Goal: Task Accomplishment & Management: Complete application form

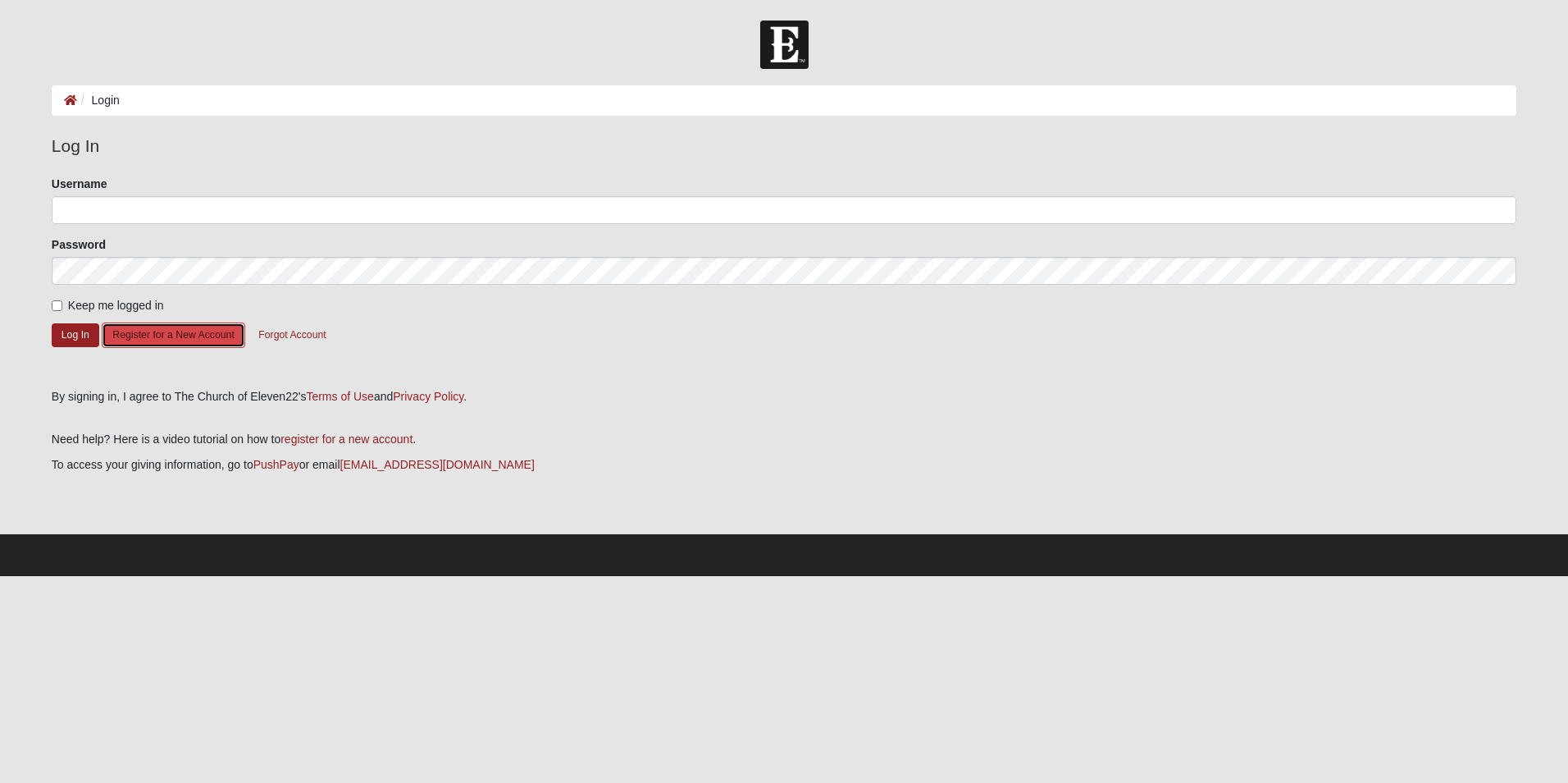
click at [151, 336] on button "Register for a New Account" at bounding box center [172, 335] width 143 height 26
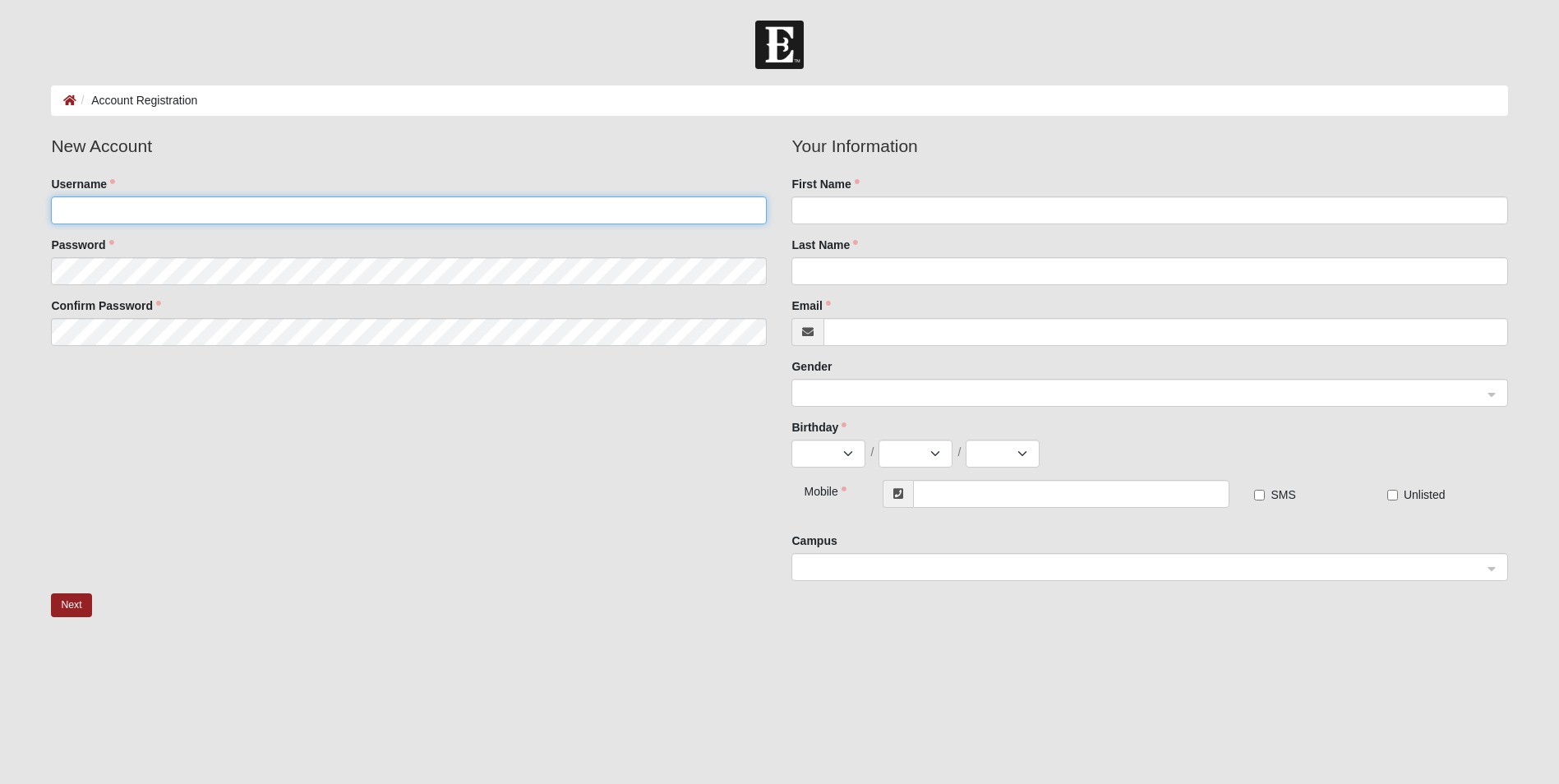
click at [82, 210] on input "Username" at bounding box center [409, 210] width 716 height 27
type input "[EMAIL_ADDRESS][DOMAIN_NAME]"
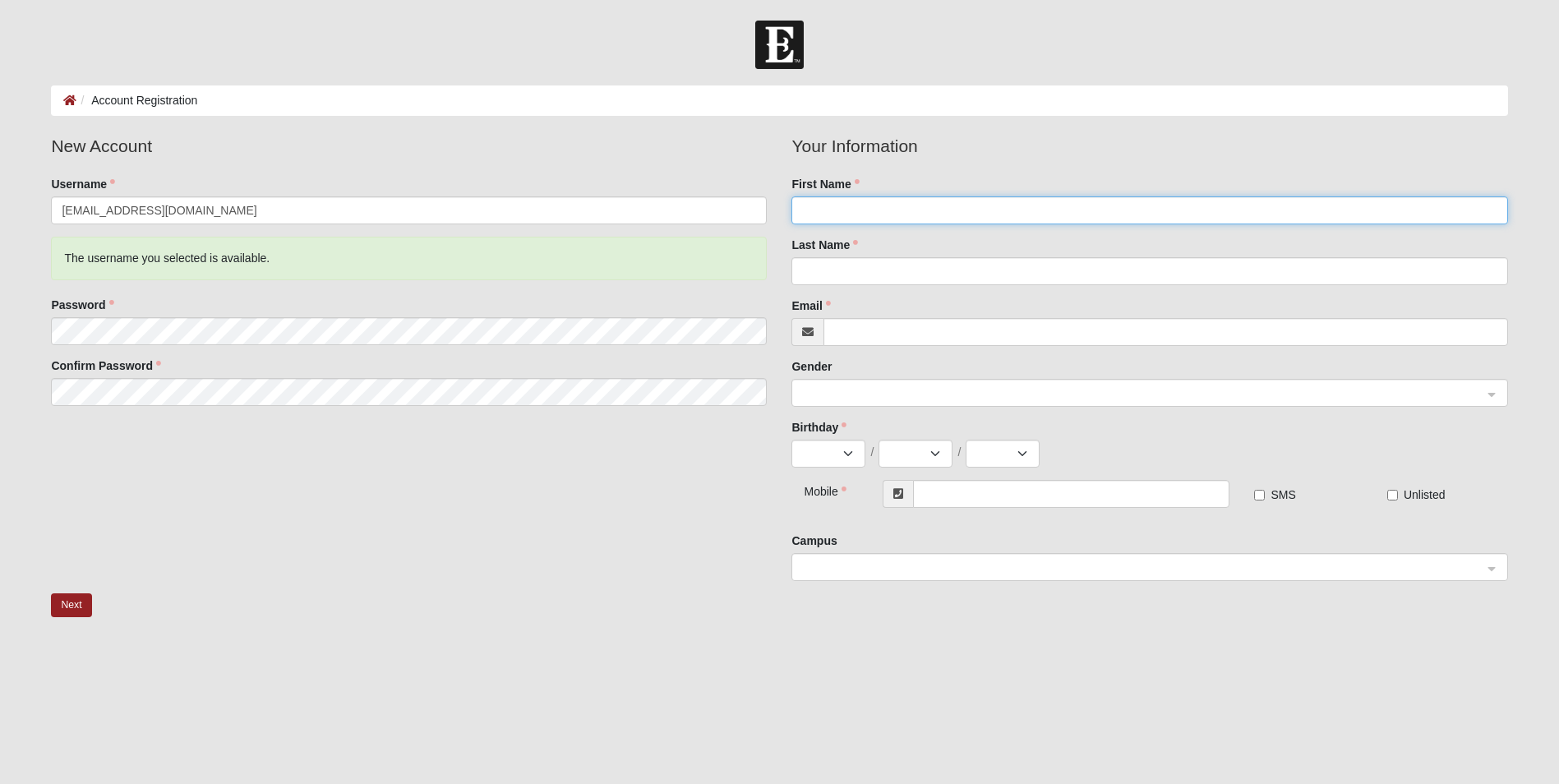
click at [851, 219] on input "First Name" at bounding box center [1148, 210] width 716 height 27
type input "[PERSON_NAME]"
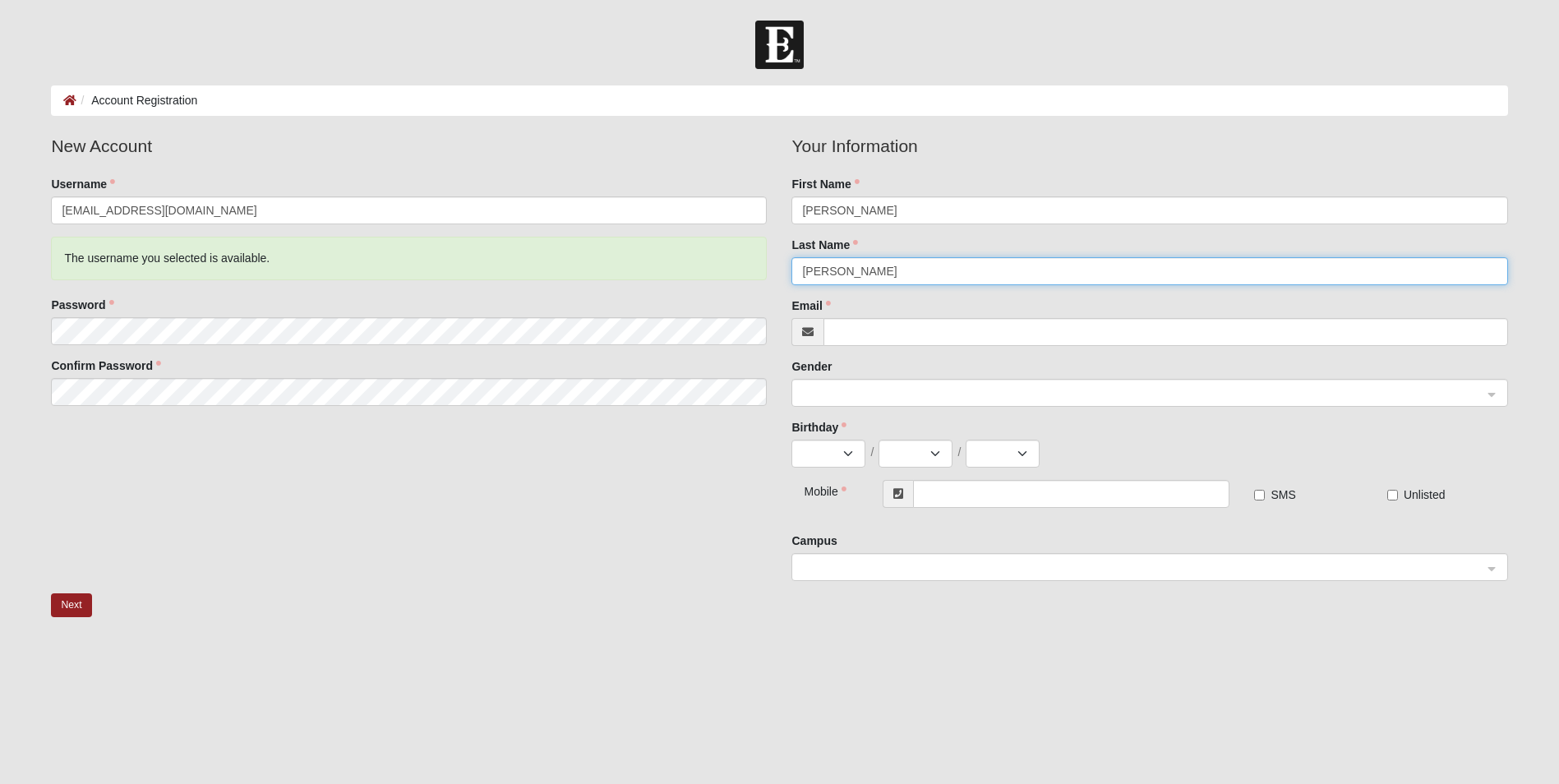
type input "[PERSON_NAME]"
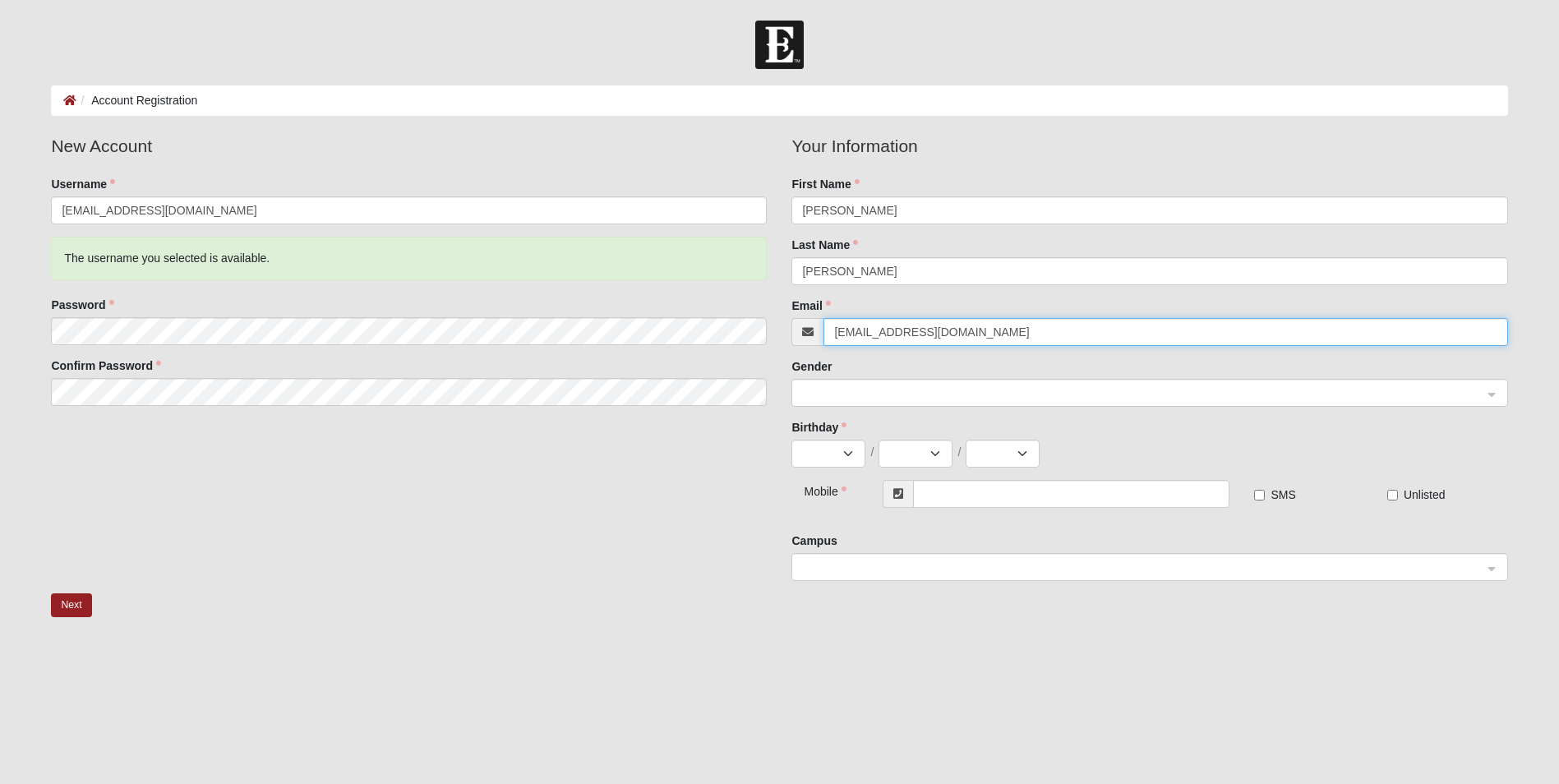
type input "[EMAIL_ADDRESS][DOMAIN_NAME]"
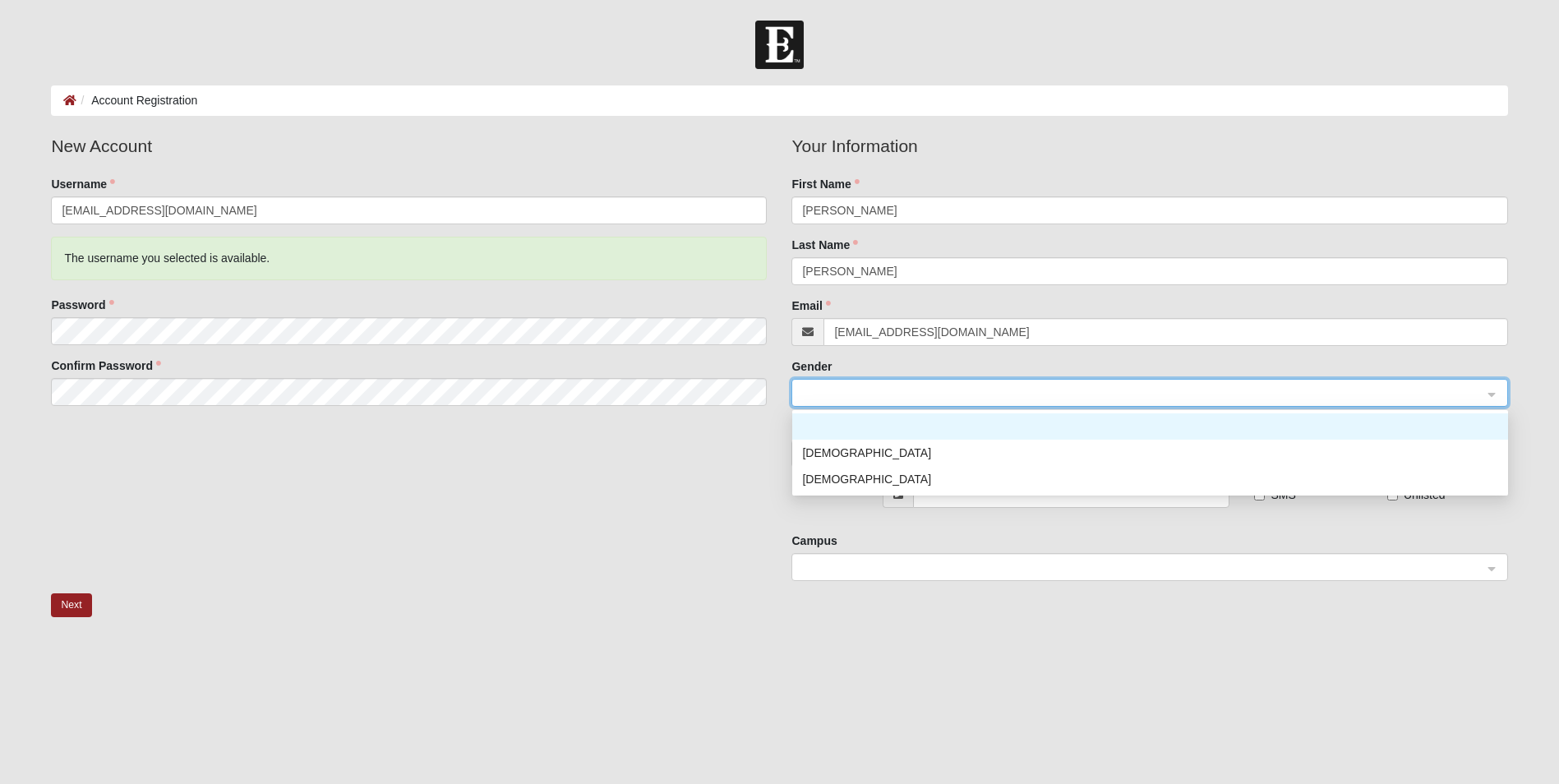
click at [1488, 392] on div at bounding box center [1148, 392] width 714 height 27
click at [825, 482] on div "Female" at bounding box center [1150, 479] width 696 height 18
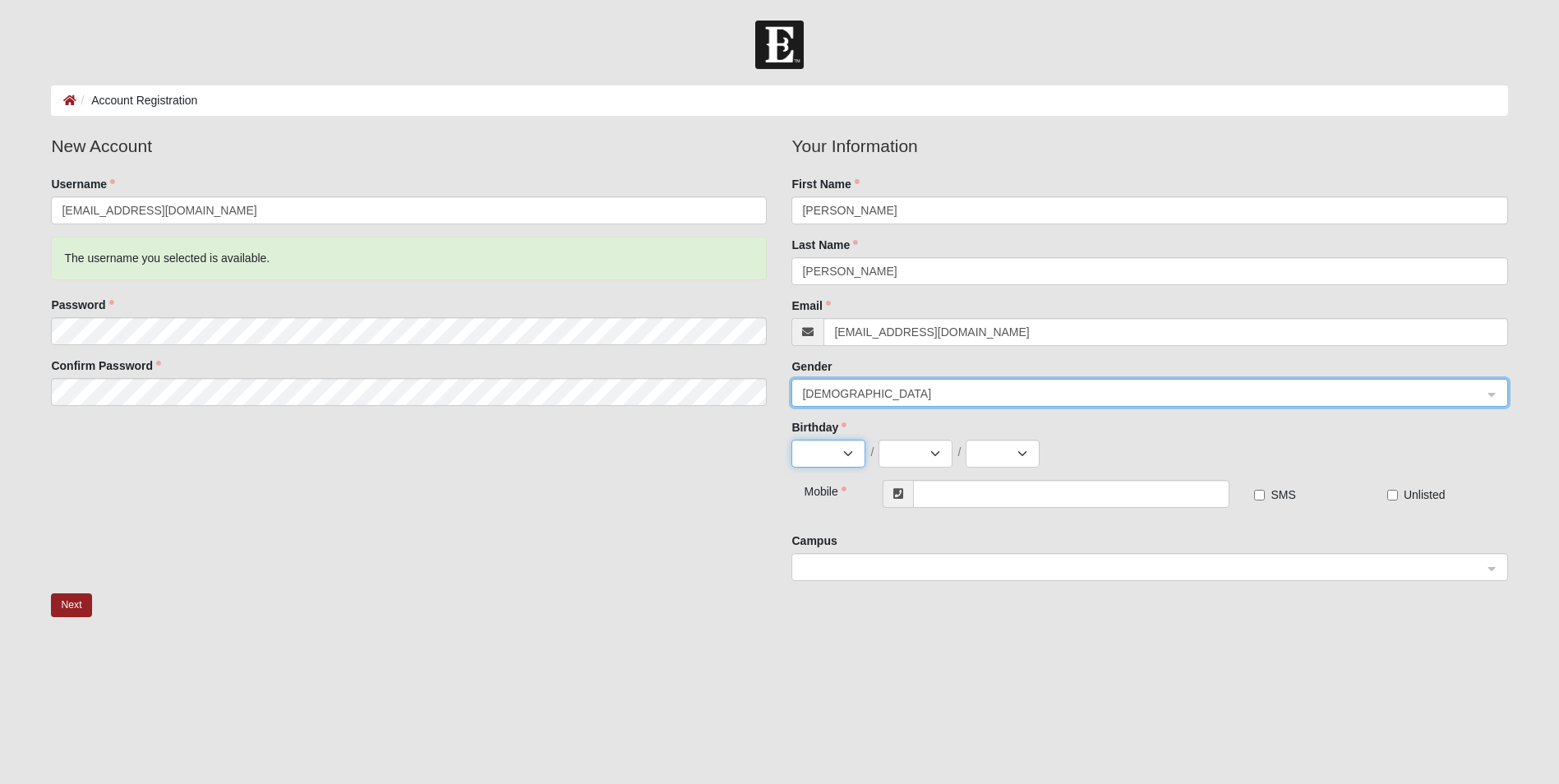
click at [824, 461] on select "Jan Feb Mar Apr May Jun Jul Aug Sep Oct Nov Dec" at bounding box center [828, 453] width 74 height 27
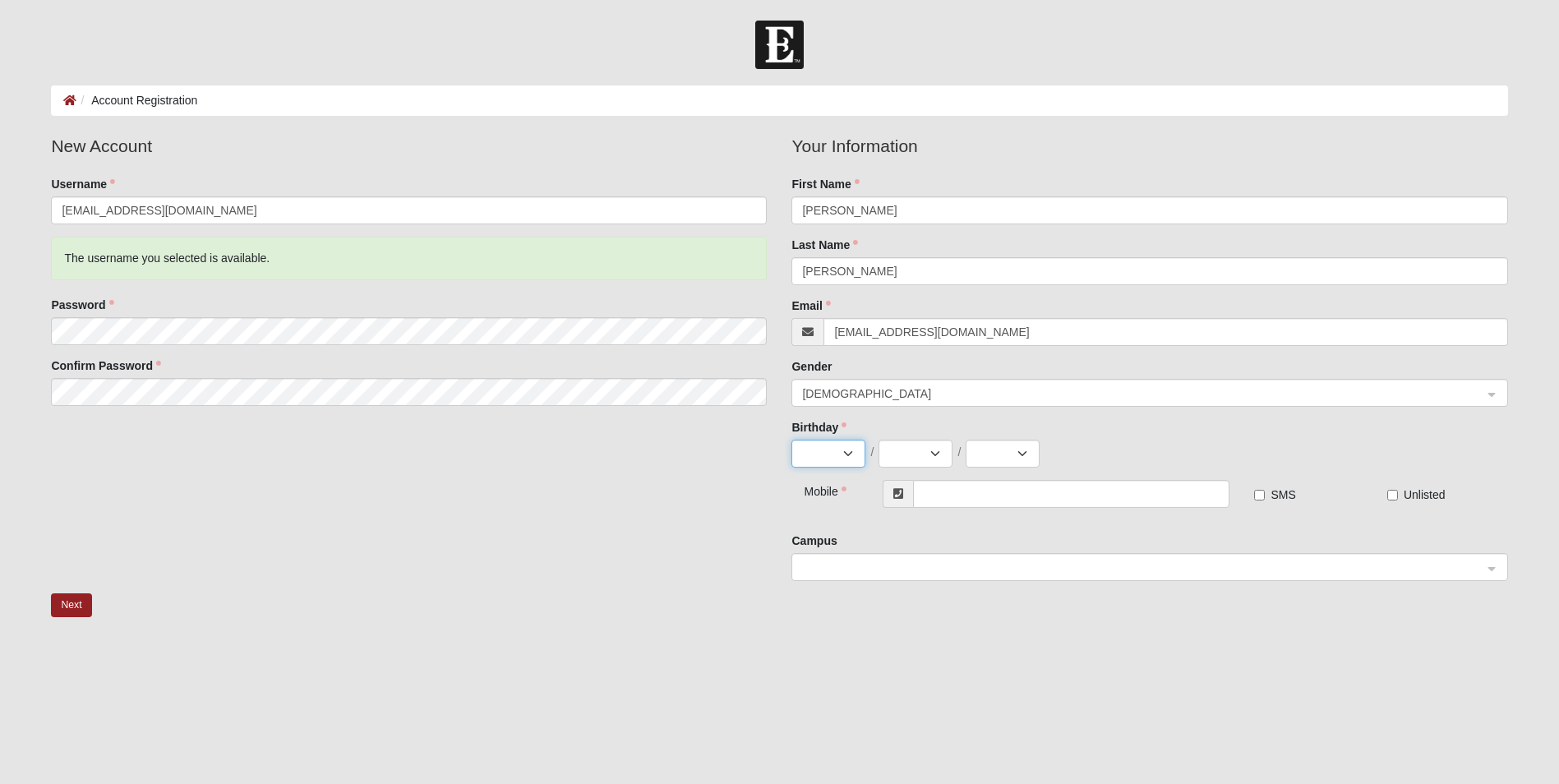
select select "4"
click at [791, 440] on select "Jan Feb Mar Apr May Jun Jul Aug Sep Oct Nov Dec" at bounding box center [828, 453] width 74 height 27
click at [903, 447] on select "1 2 3 4 5 6 7 8 9 10 11 12 13 14 15 16 17 18 19 20 21 22 23 24 25 26 27 28 29 30" at bounding box center [915, 453] width 74 height 27
select select "11"
click at [878, 440] on select "1 2 3 4 5 6 7 8 9 10 11 12 13 14 15 16 17 18 19 20 21 22 23 24 25 26 27 28 29 30" at bounding box center [915, 453] width 74 height 27
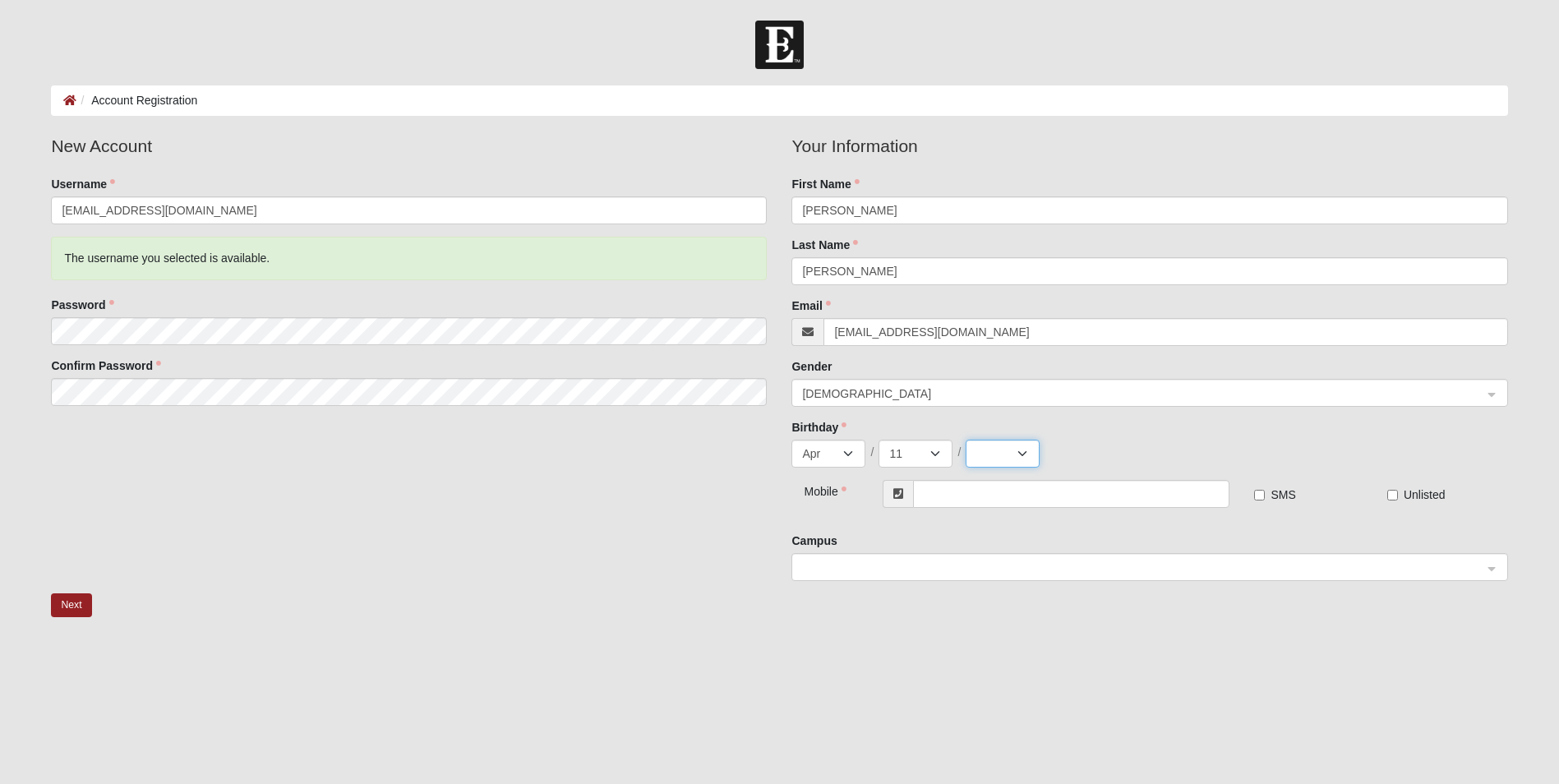
click at [999, 449] on select "2025 2024 2023 2022 2021 2020 2019 2018 2017 2016 2015 2014 2013 2012 2011 2010…" at bounding box center [1002, 453] width 74 height 27
select select "1970"
click at [965, 440] on select "2025 2024 2023 2022 2021 2020 2019 2018 2017 2016 2015 2014 2013 2012 2011 2010…" at bounding box center [1002, 453] width 74 height 27
click at [982, 500] on input "text" at bounding box center [1072, 493] width 317 height 27
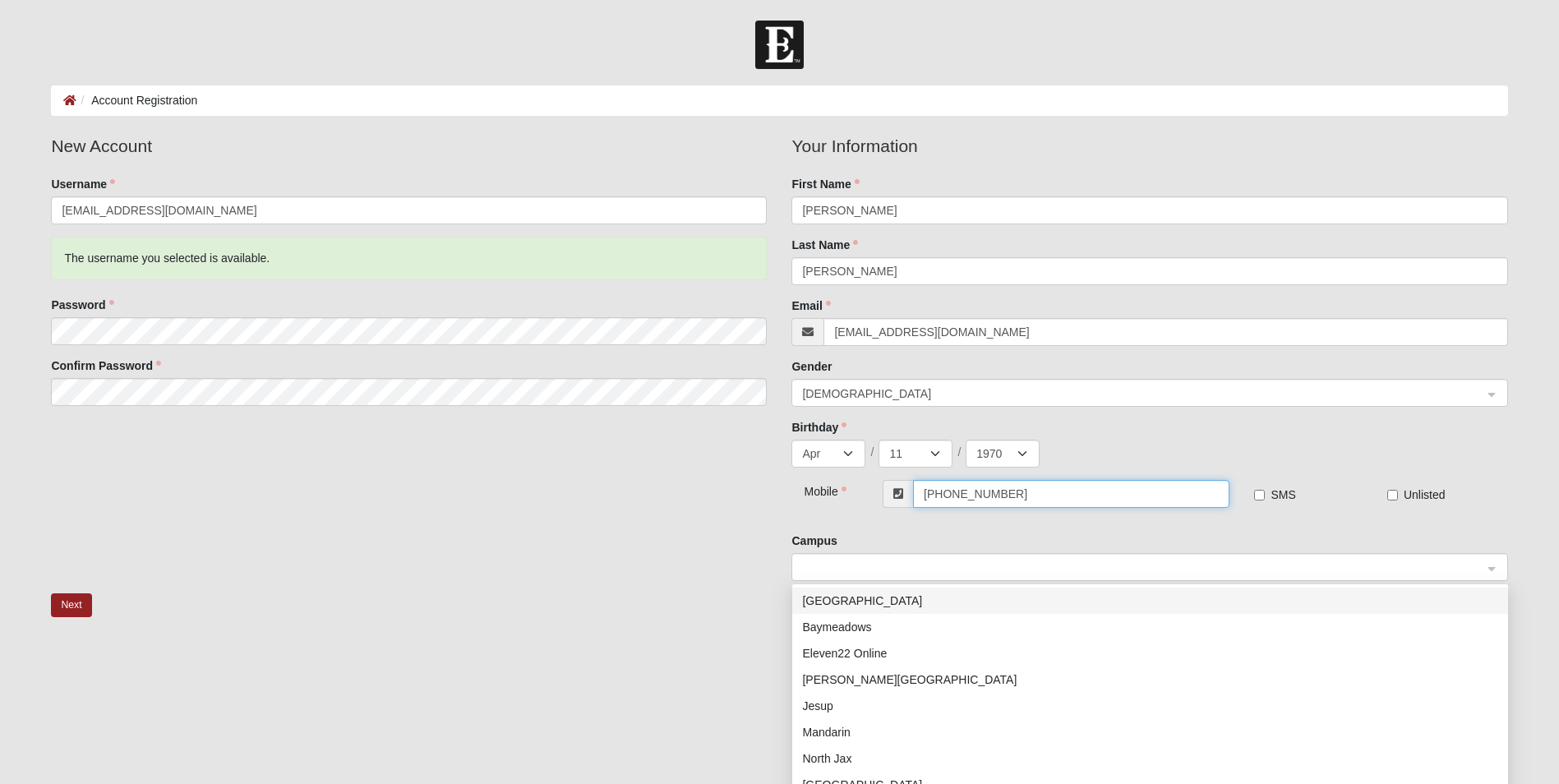
click at [871, 571] on span at bounding box center [1142, 567] width 680 height 18
type input "[PHONE_NUMBER]"
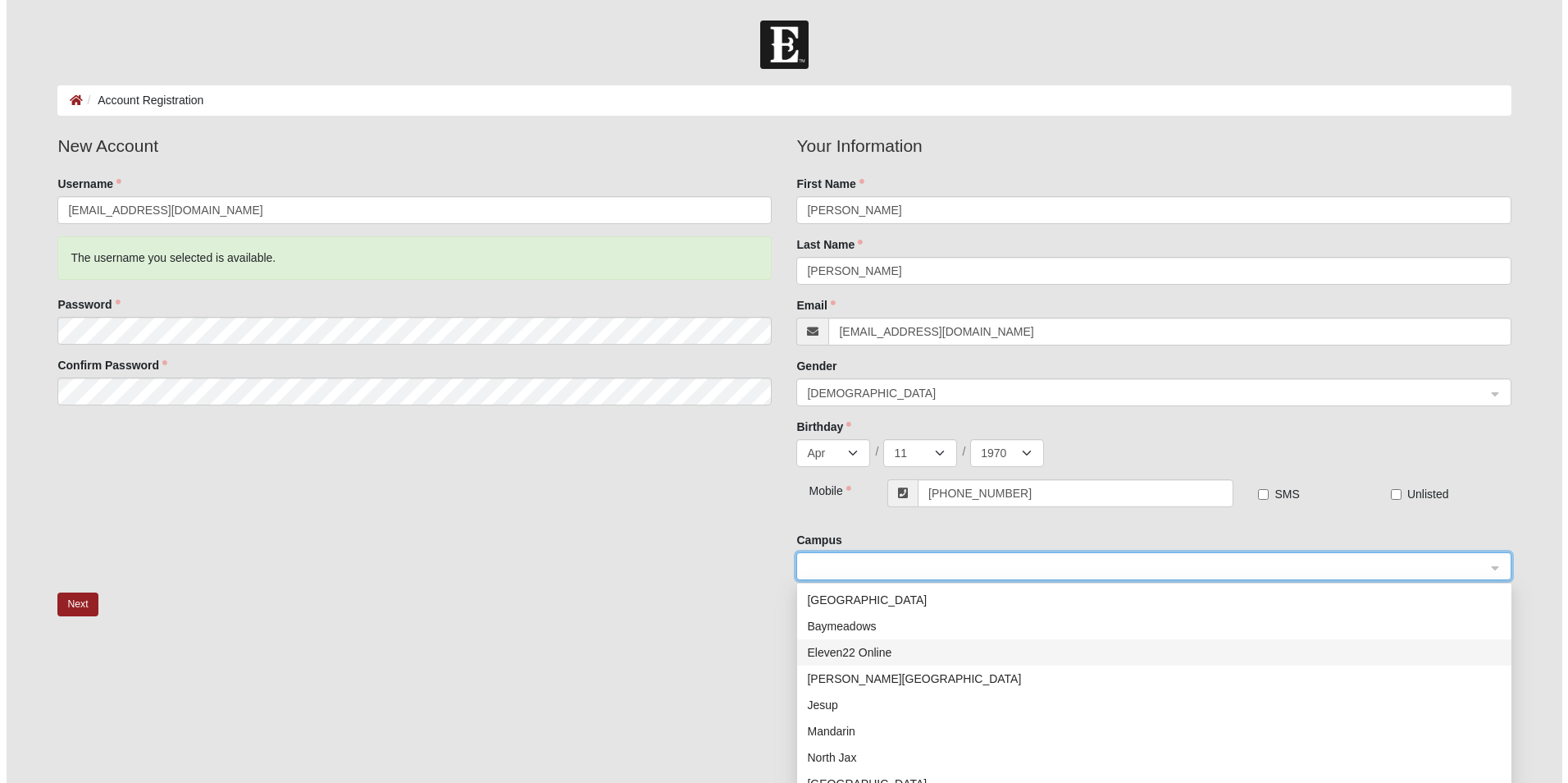
scroll to position [82, 0]
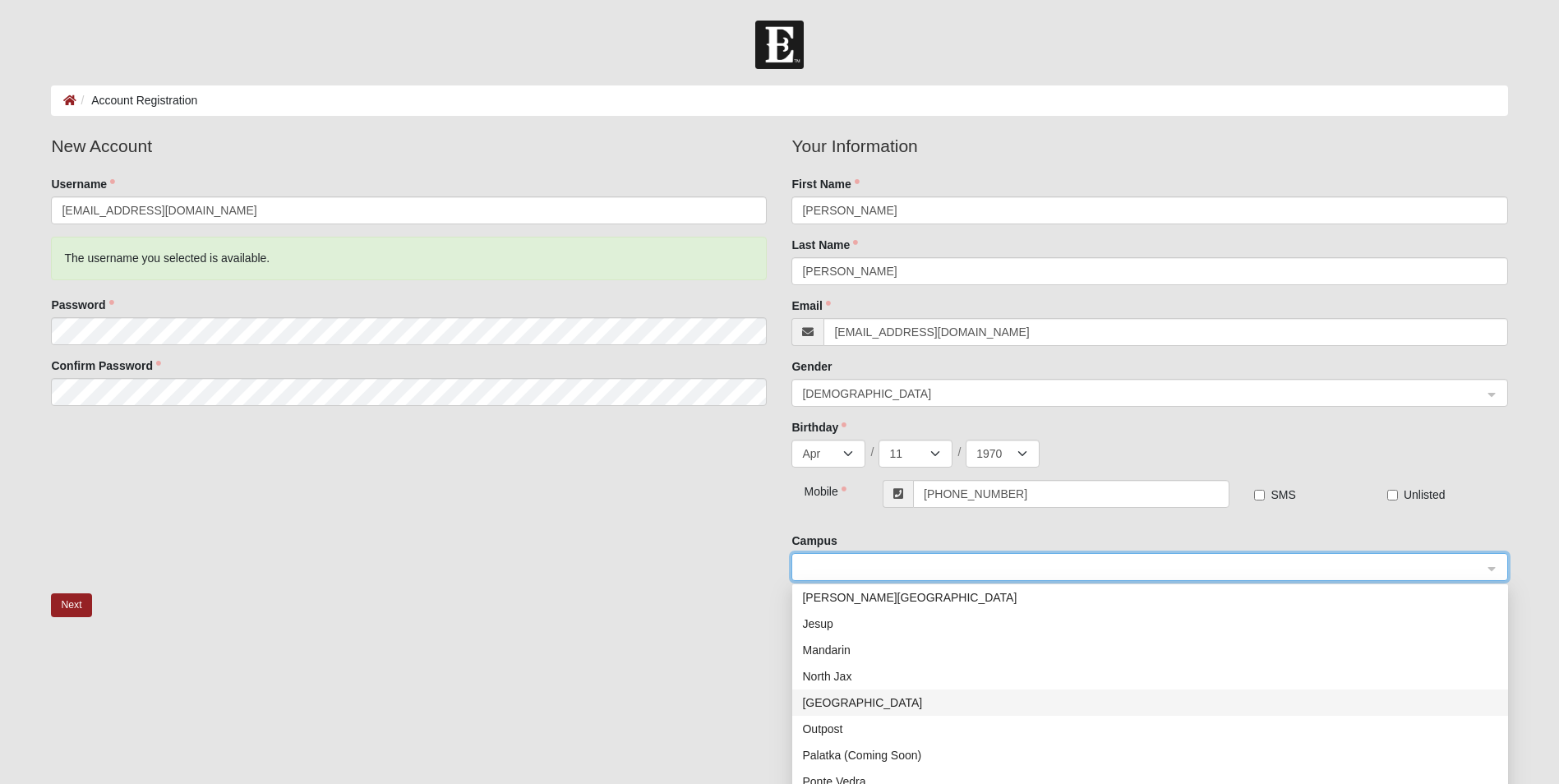
click at [843, 700] on div "Orange Park" at bounding box center [1150, 702] width 696 height 18
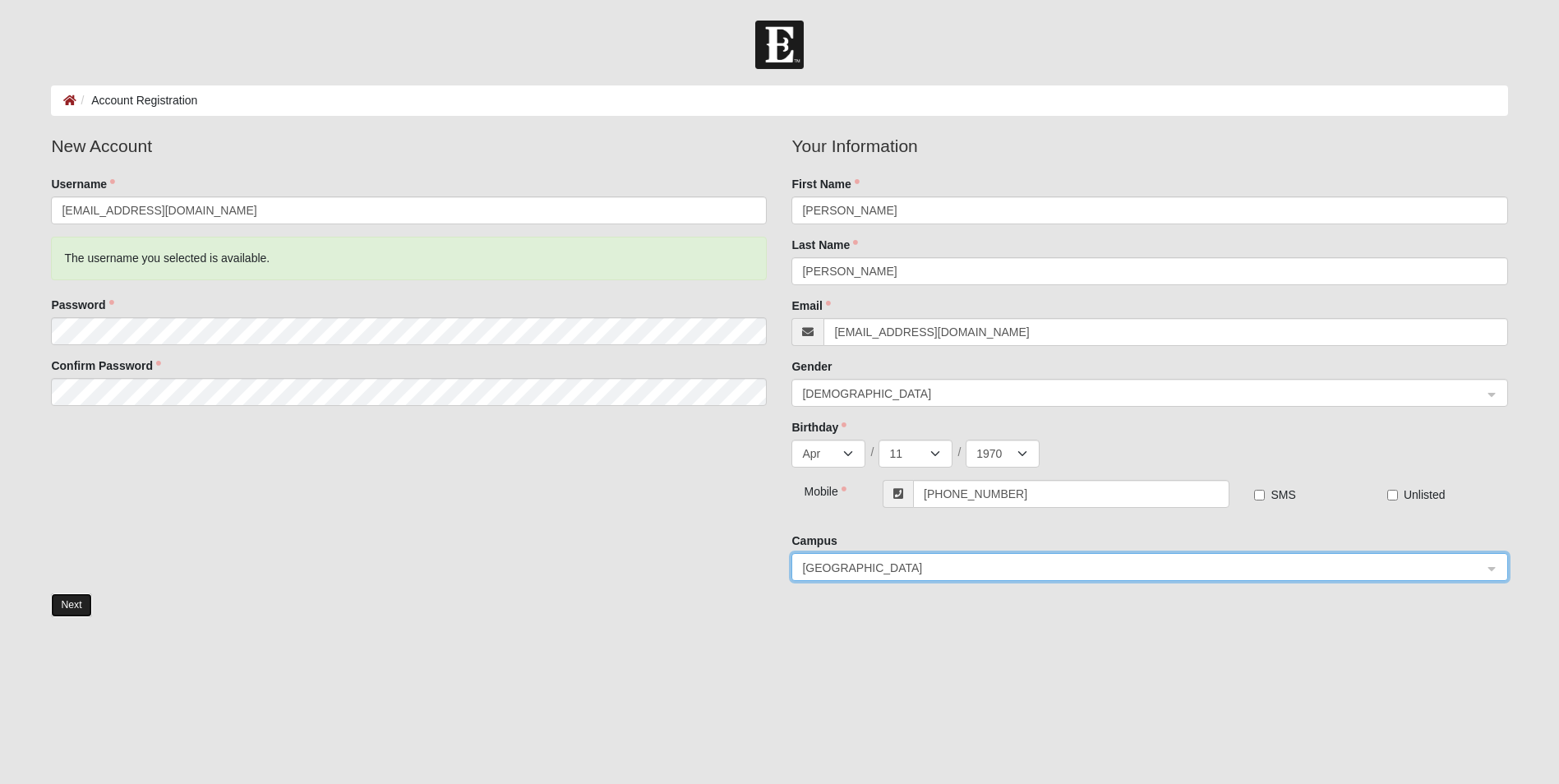
click at [67, 605] on button "Next" at bounding box center [71, 605] width 40 height 24
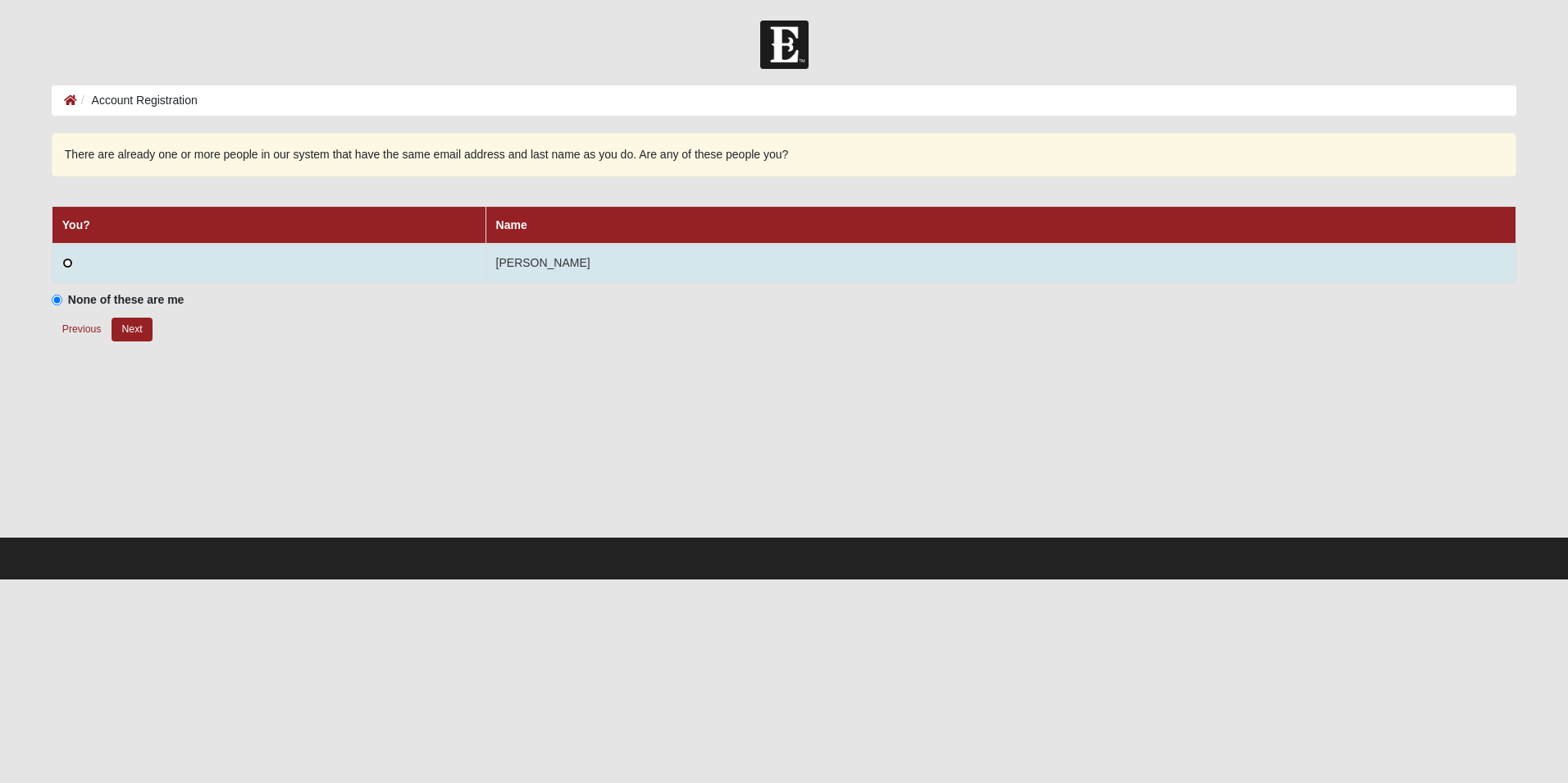
click at [68, 264] on input "radio" at bounding box center [67, 262] width 10 height 10
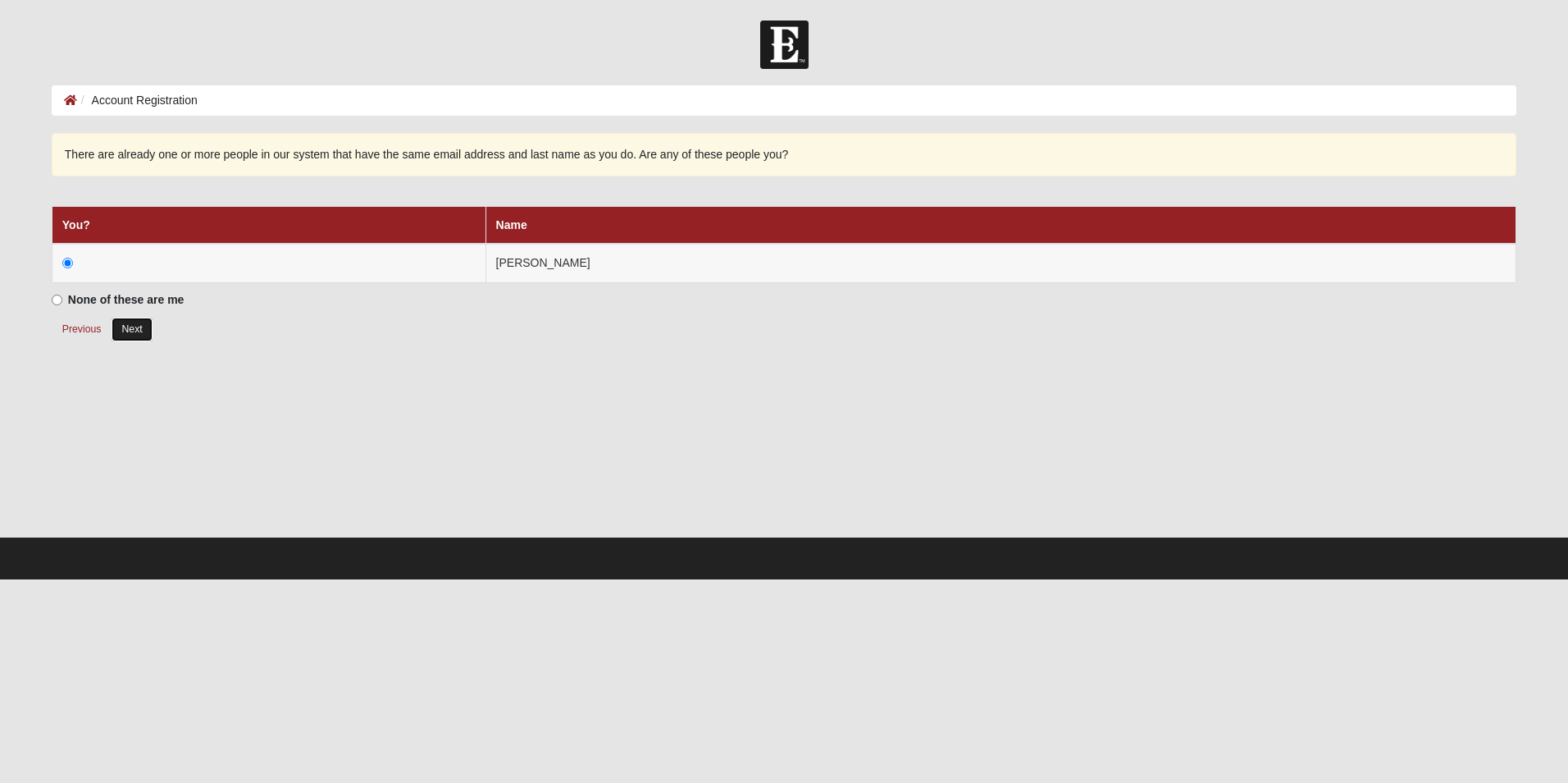
click at [133, 329] on button "Next" at bounding box center [132, 329] width 40 height 24
radio input "true"
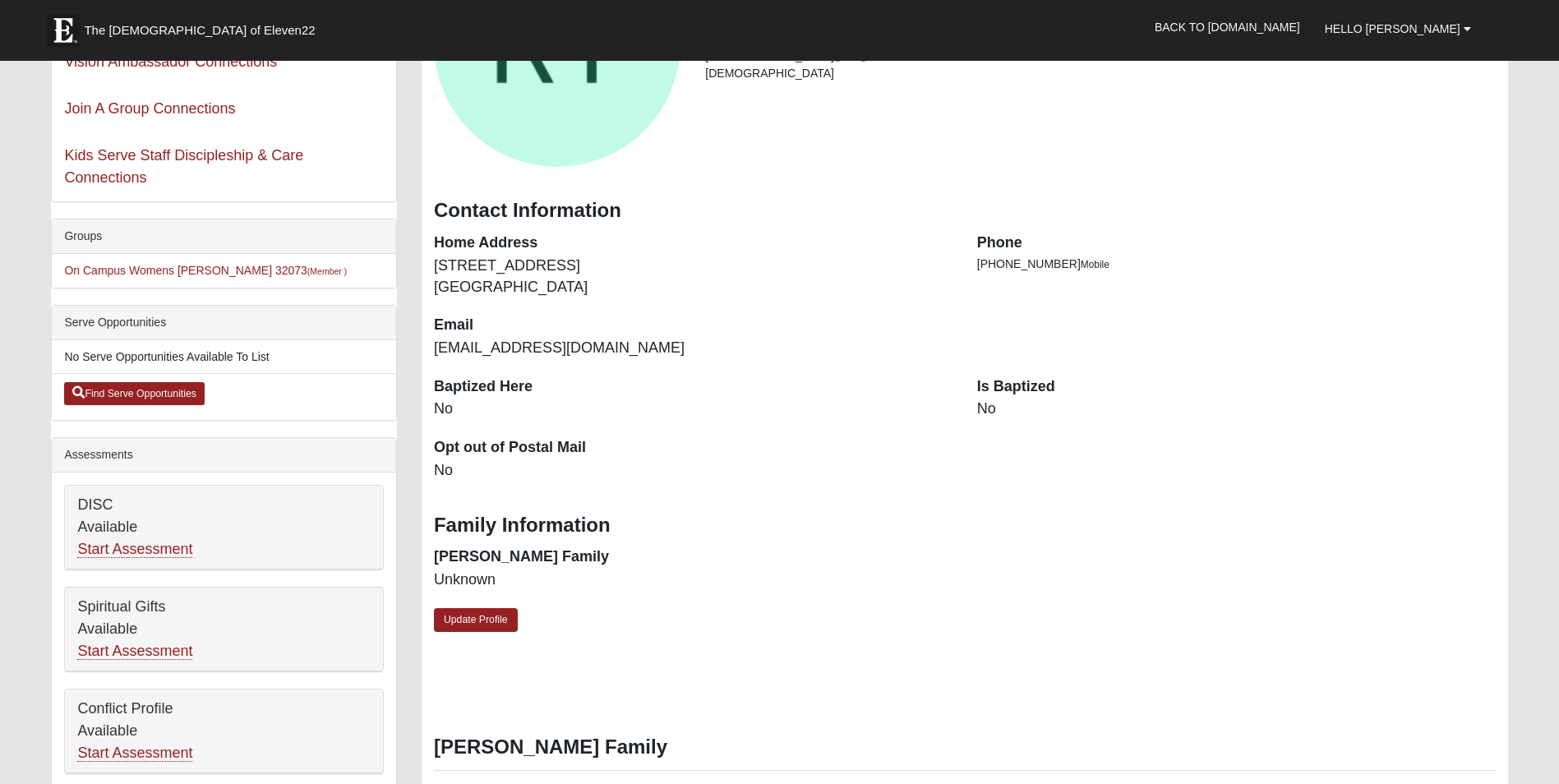
scroll to position [246, 0]
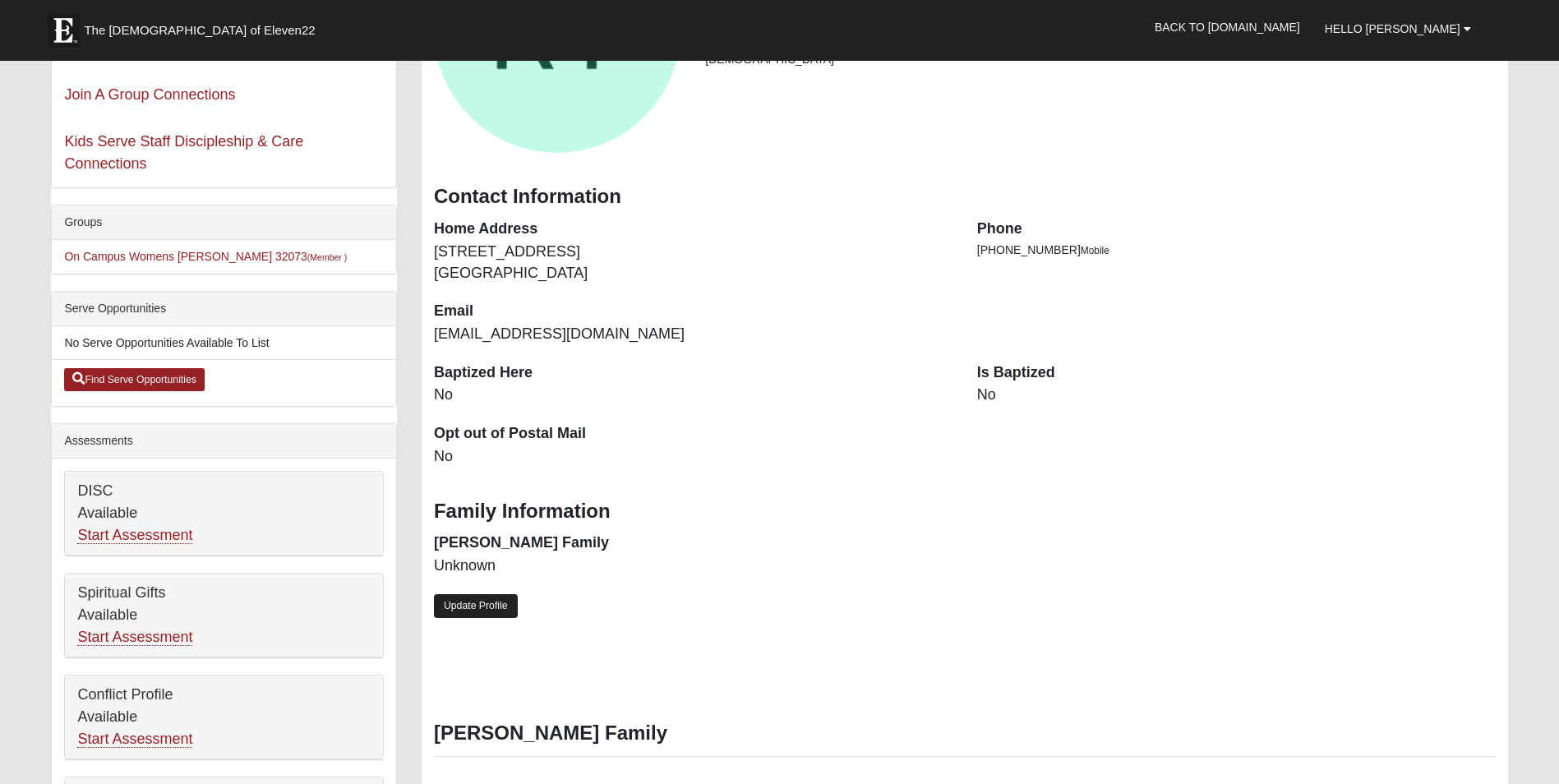
click at [477, 609] on link "Update Profile" at bounding box center [476, 606] width 83 height 24
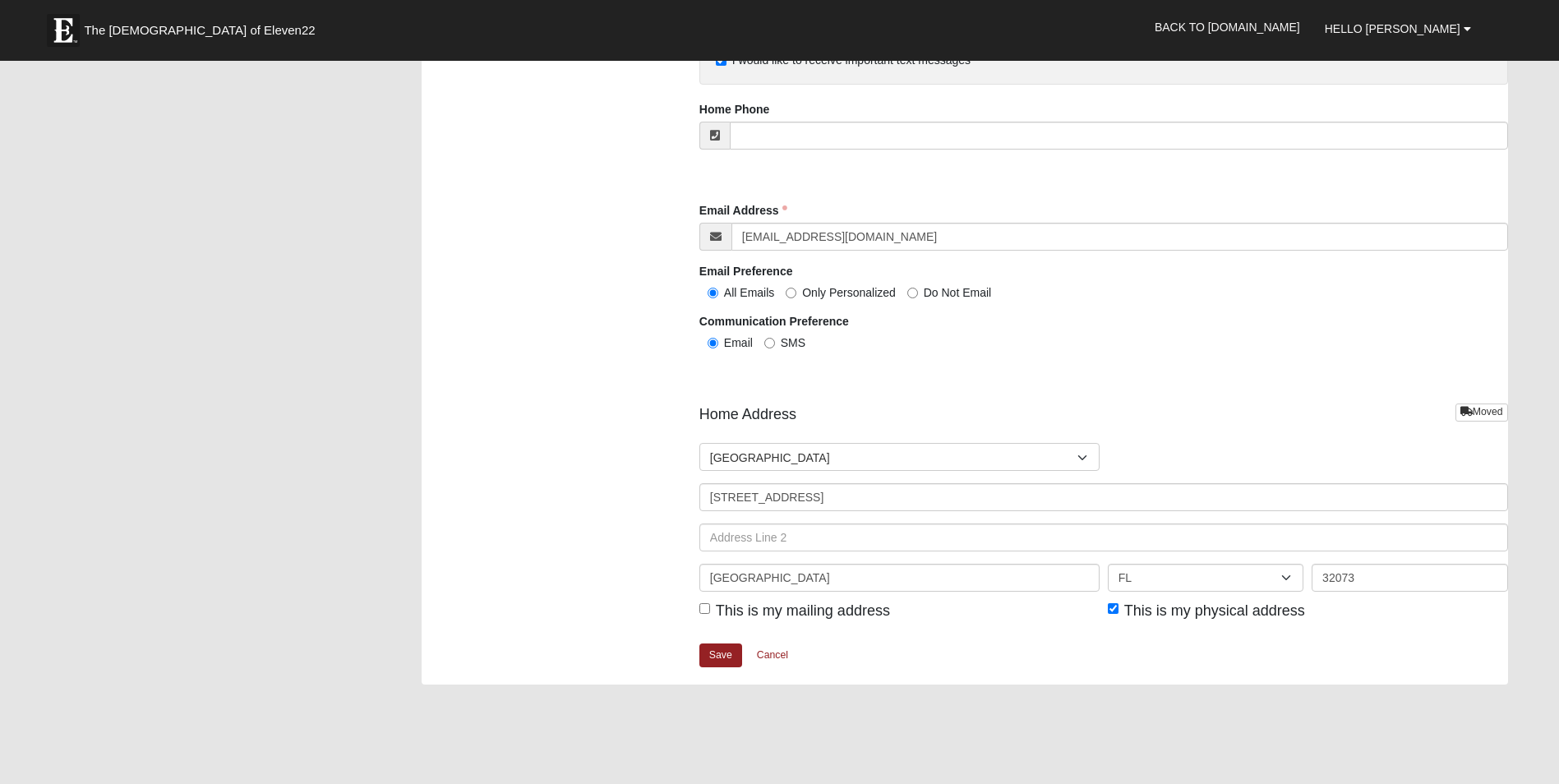
scroll to position [1725, 0]
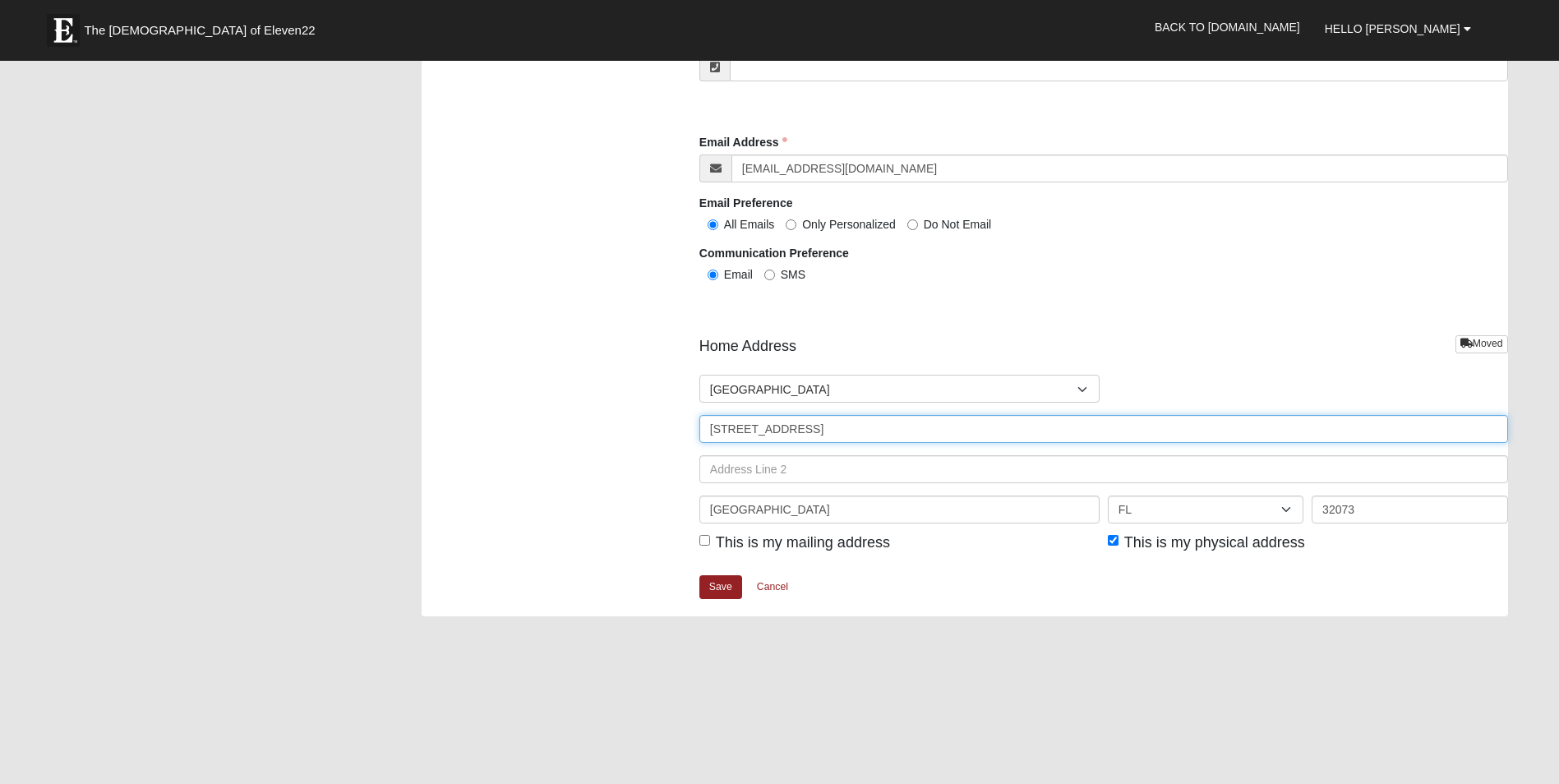
click at [845, 428] on input "1065 Grove Park Dr" at bounding box center [1103, 428] width 809 height 27
type input "1065 Grove Park Ln"
click at [703, 540] on input "This is my mailing address" at bounding box center [704, 539] width 10 height 10
checkbox input "true"
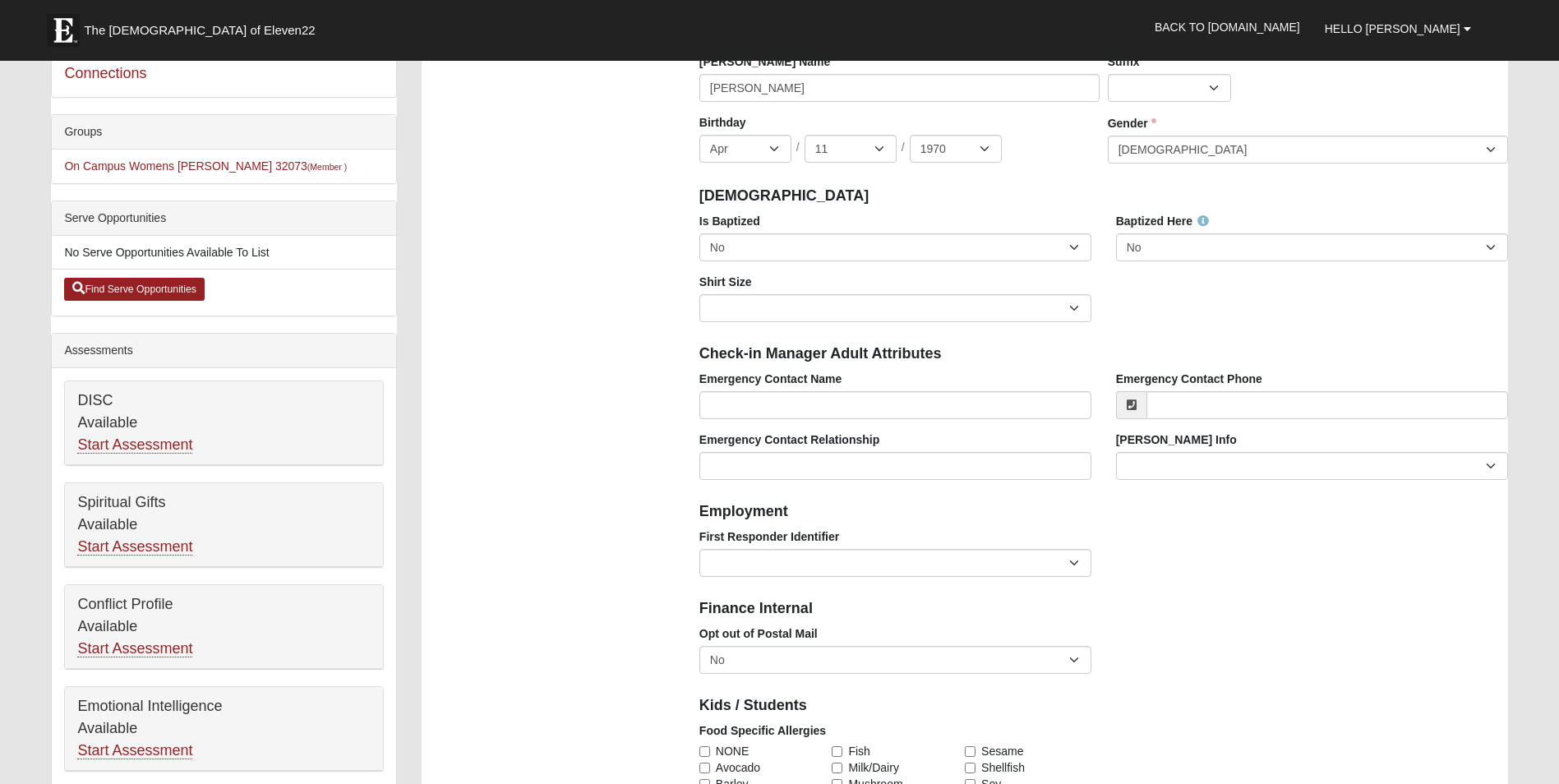
scroll to position [246, 0]
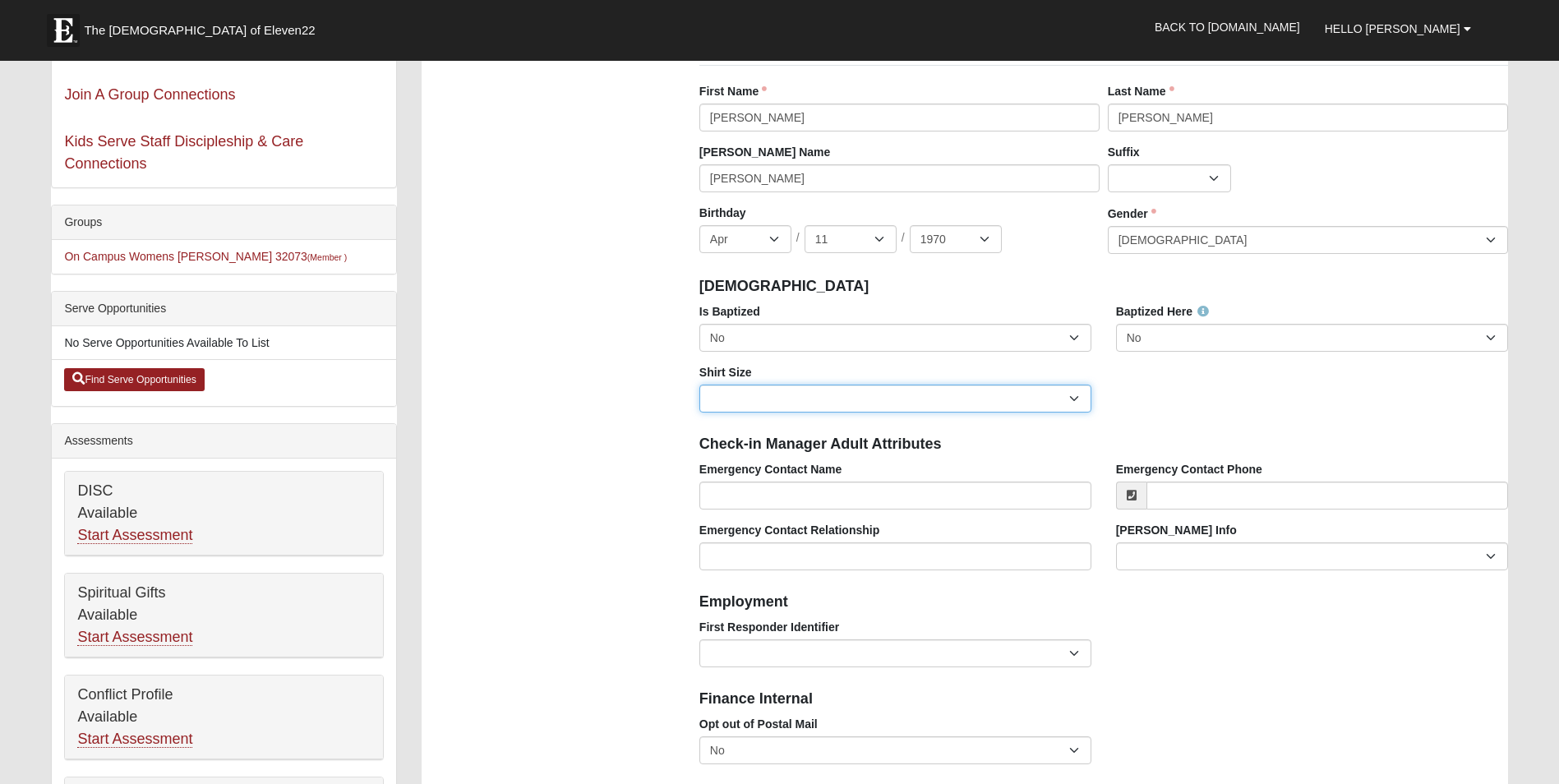
click at [1082, 398] on select "Adult Small Adult Medium Adult Large Adult XL Adult XXL Adult 3XL Adult 4XL You…" at bounding box center [894, 398] width 392 height 27
select select "Adult XL"
click at [699, 385] on select "Adult Small Adult Medium Adult Large Adult XL Adult XXL Adult 3XL Adult 4XL You…" at bounding box center [894, 398] width 392 height 27
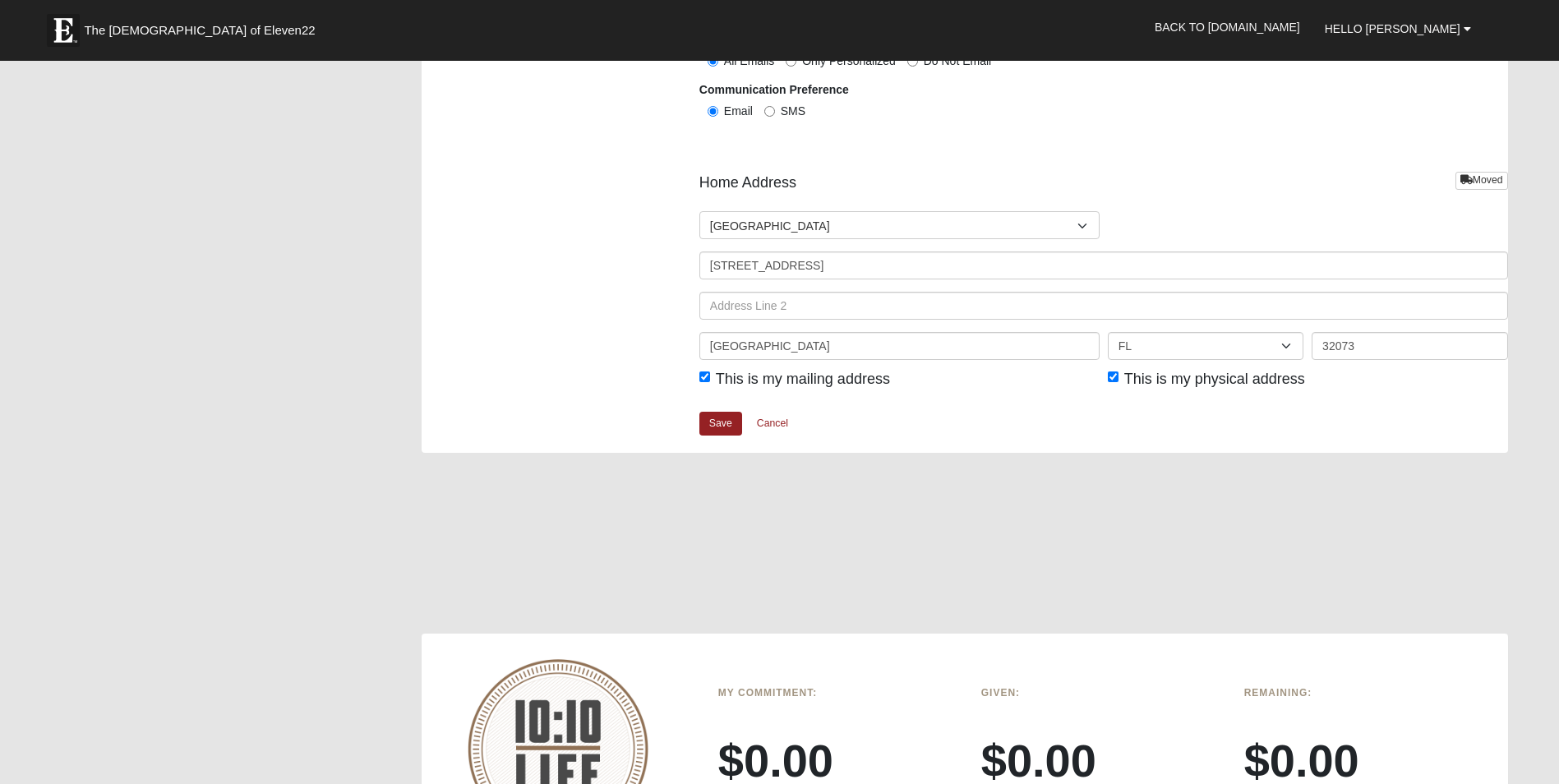
scroll to position [1889, 0]
click at [718, 422] on link "Save" at bounding box center [720, 422] width 43 height 24
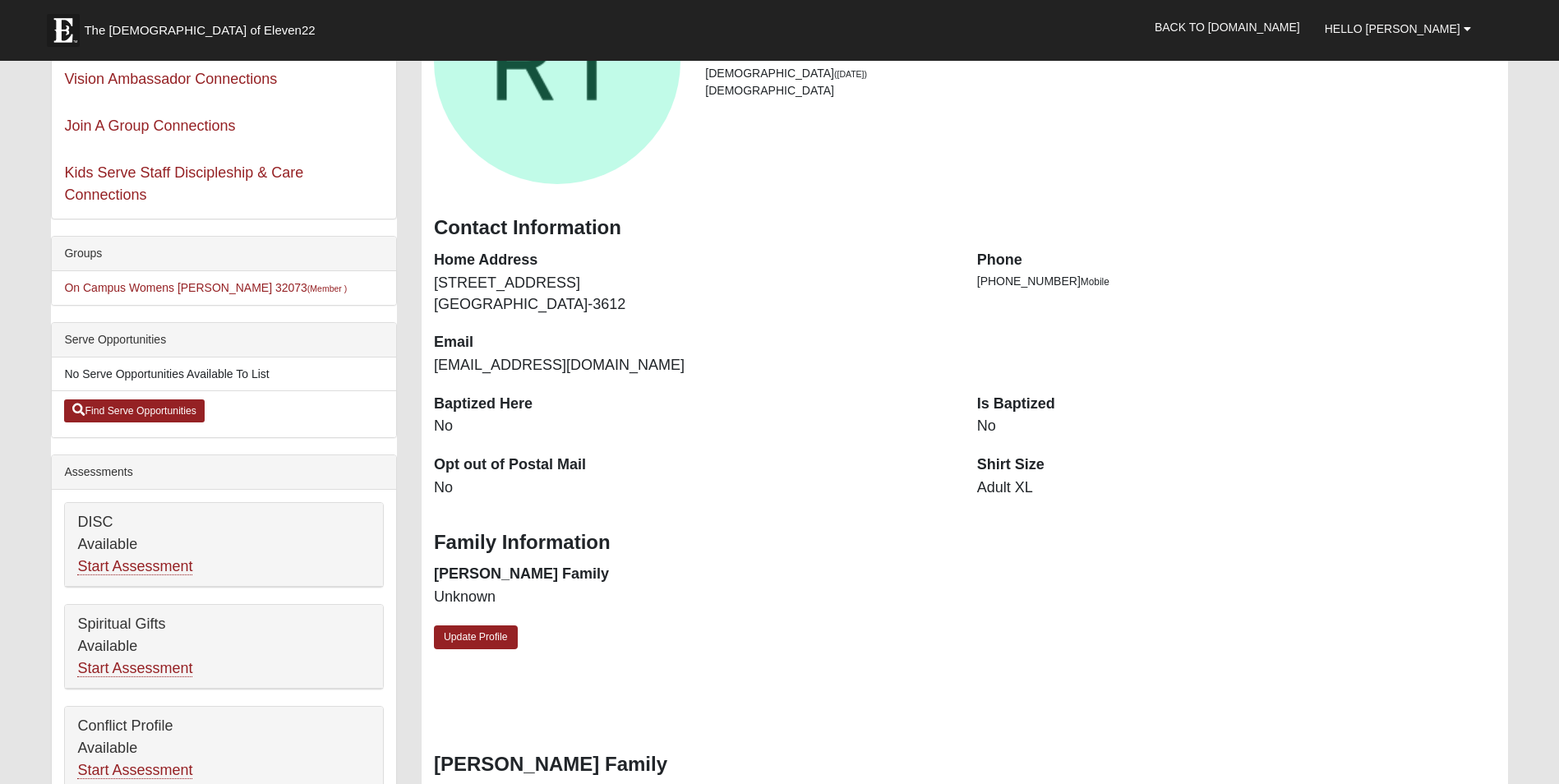
scroll to position [164, 0]
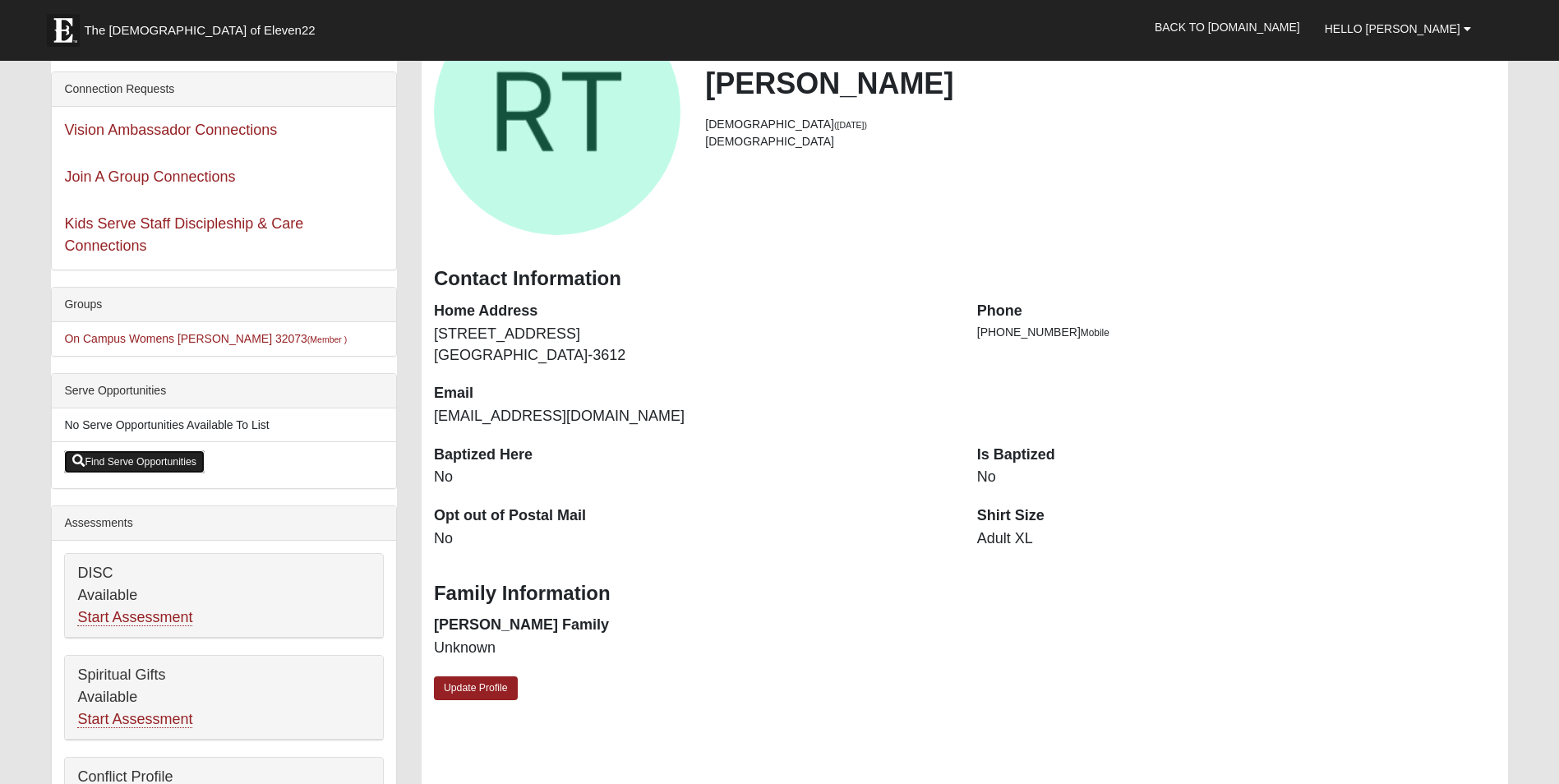
click at [138, 463] on link "Find Serve Opportunities" at bounding box center [135, 462] width 140 height 23
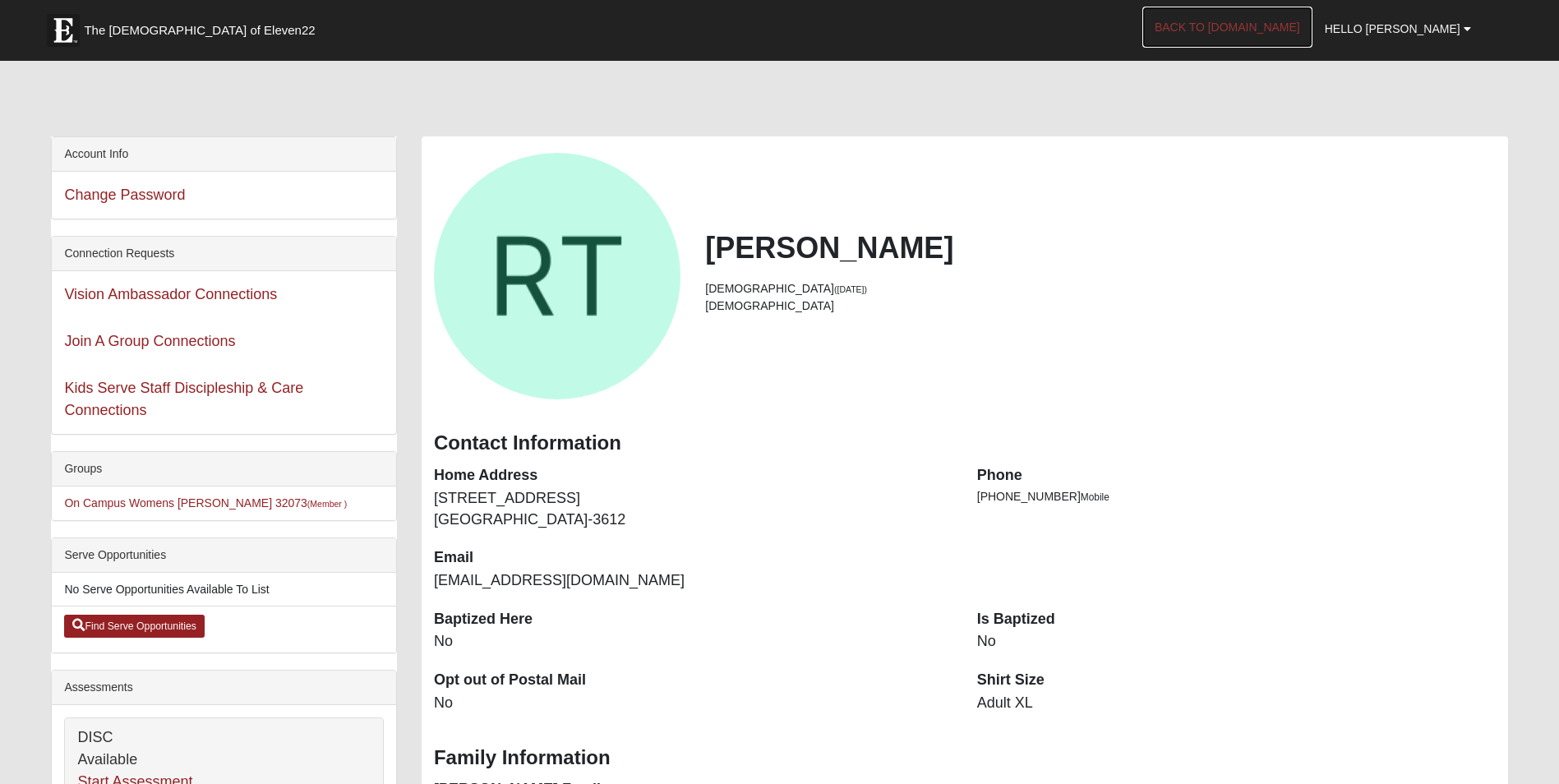
click at [1259, 24] on link "Back to [DOMAIN_NAME]" at bounding box center [1226, 27] width 170 height 41
